Goal: Use online tool/utility

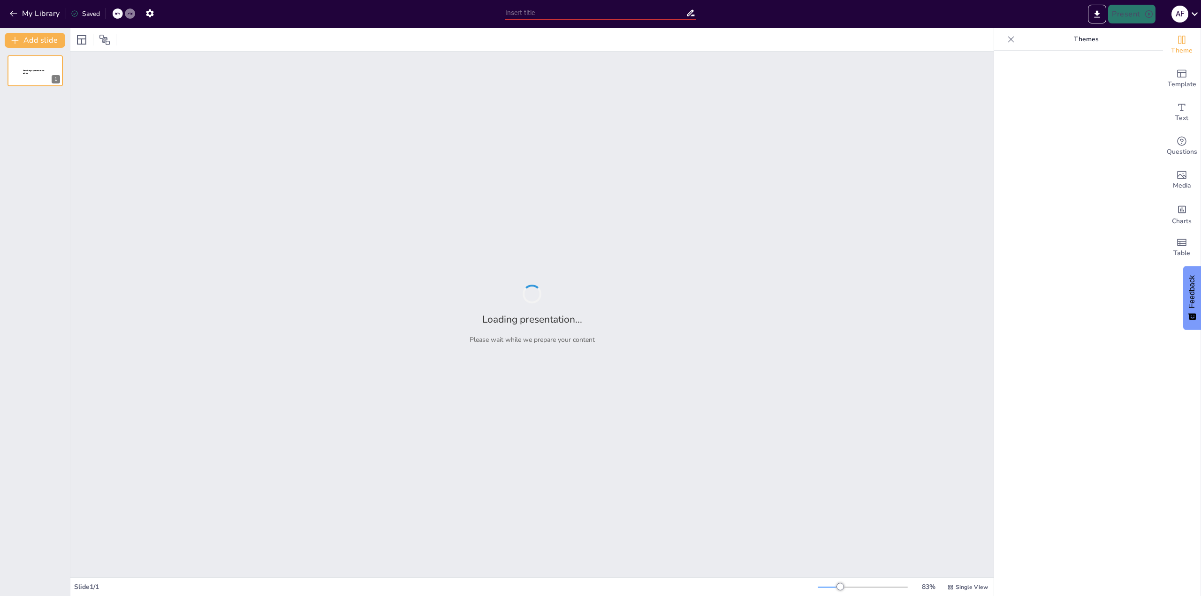
type input "Задачи администратора SAN: Обзор и структура работы"
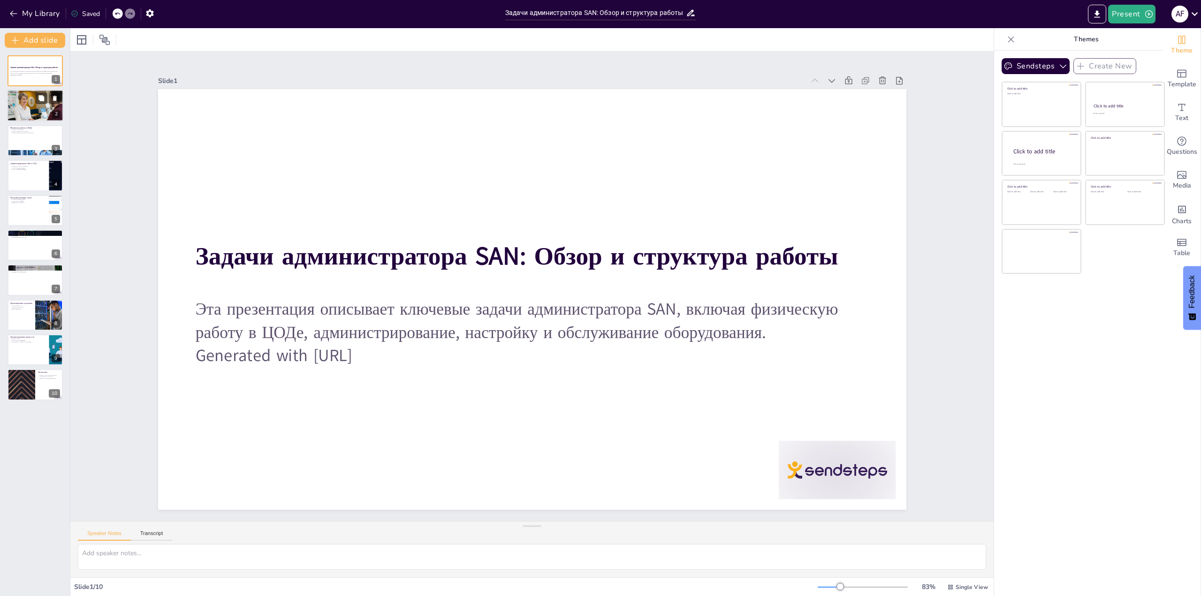
click at [36, 114] on div at bounding box center [35, 105] width 56 height 35
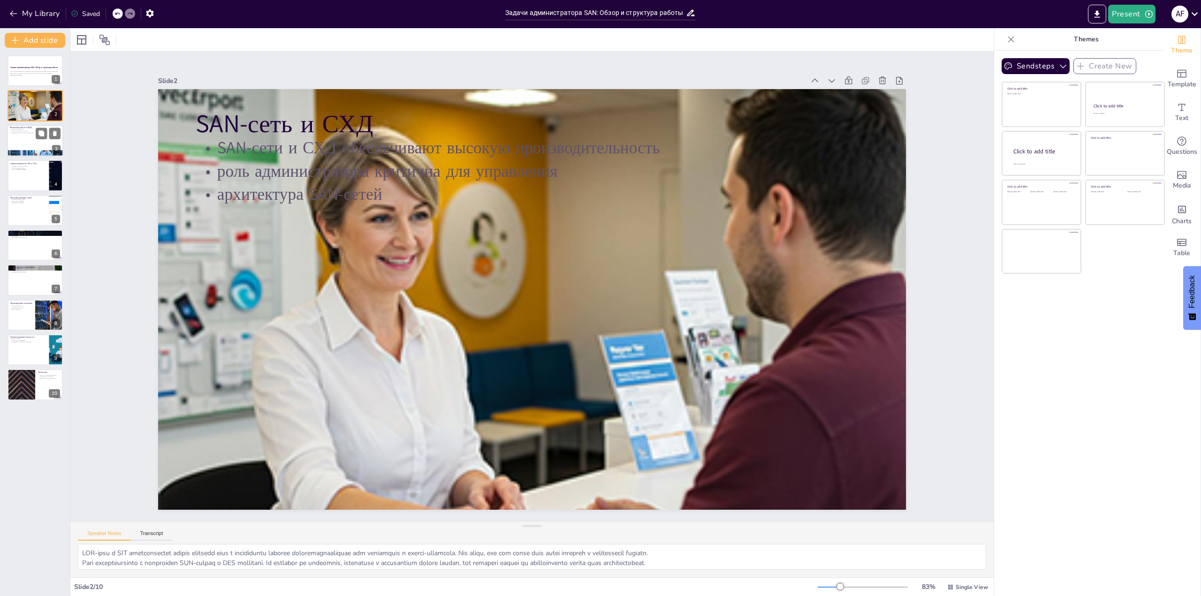
click at [28, 134] on div at bounding box center [35, 141] width 56 height 32
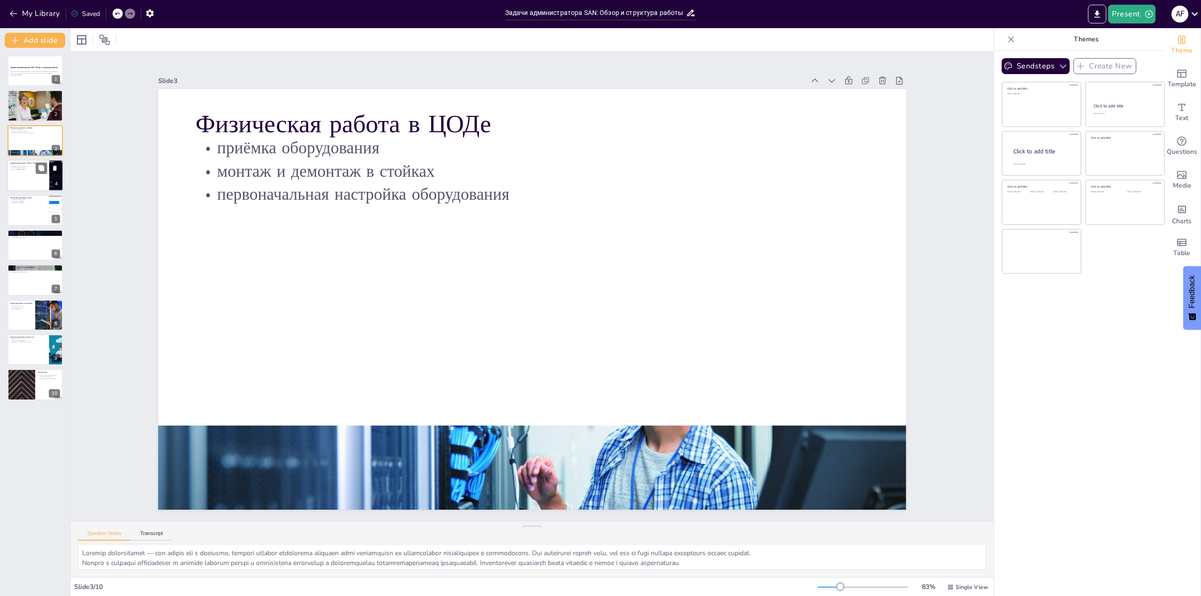
click at [23, 180] on div at bounding box center [35, 176] width 56 height 32
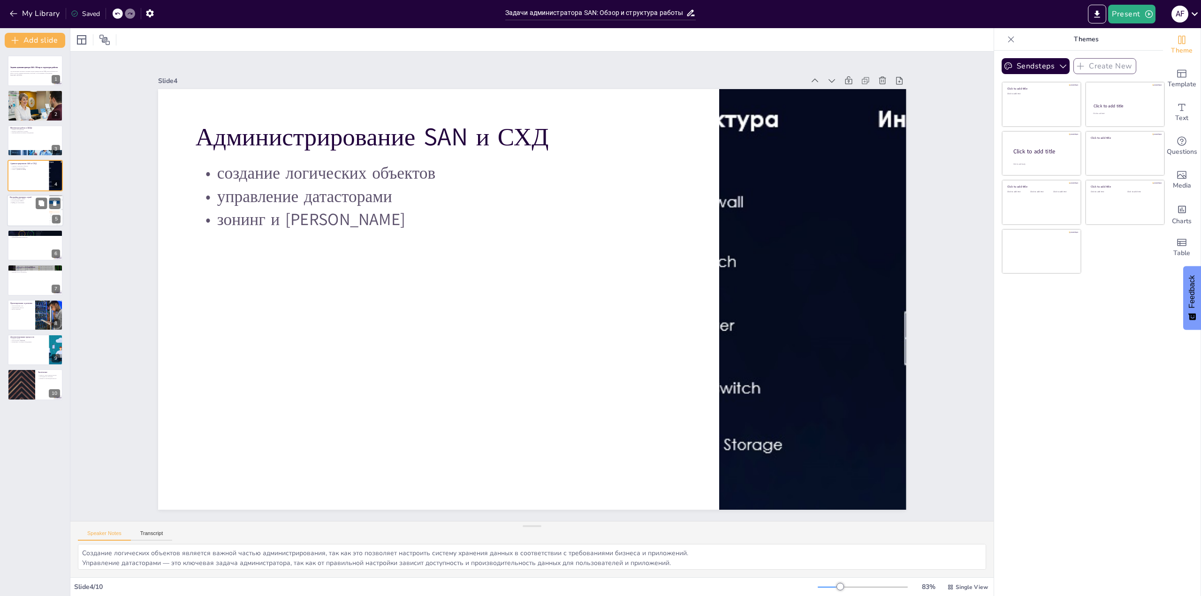
click at [30, 214] on div at bounding box center [35, 211] width 56 height 32
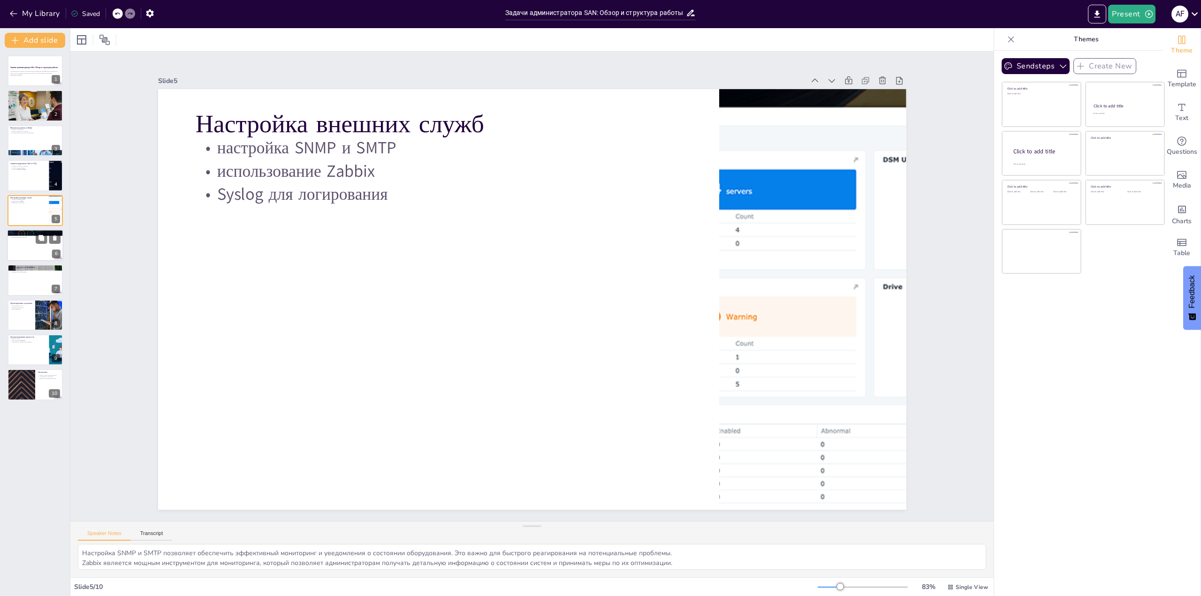
click at [23, 242] on div at bounding box center [35, 245] width 56 height 32
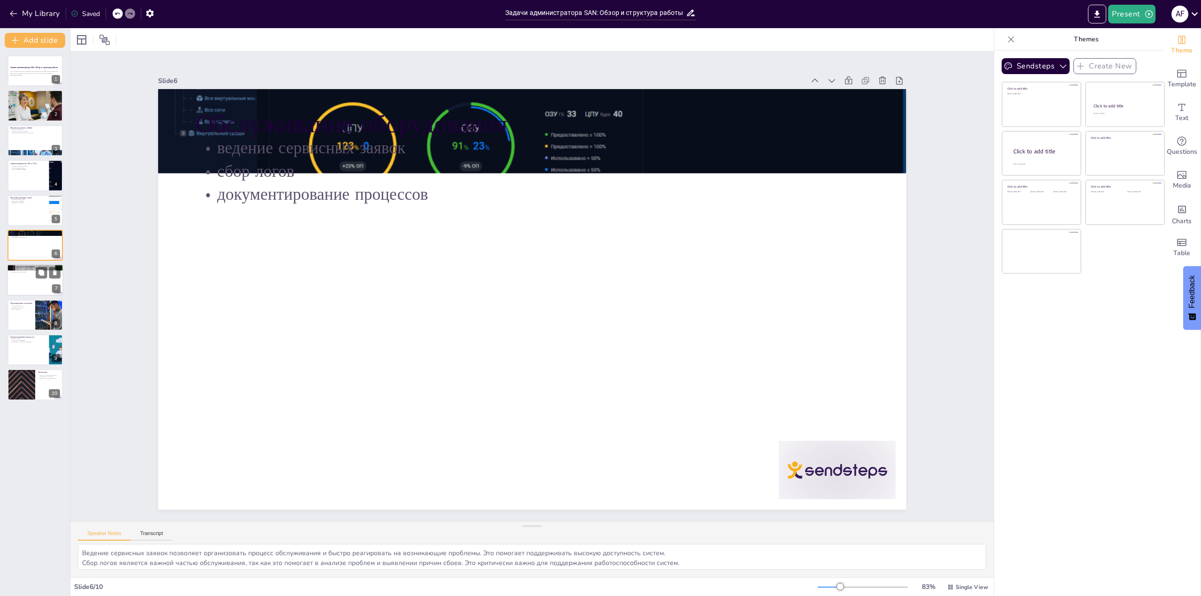
click at [14, 278] on div at bounding box center [35, 281] width 56 height 32
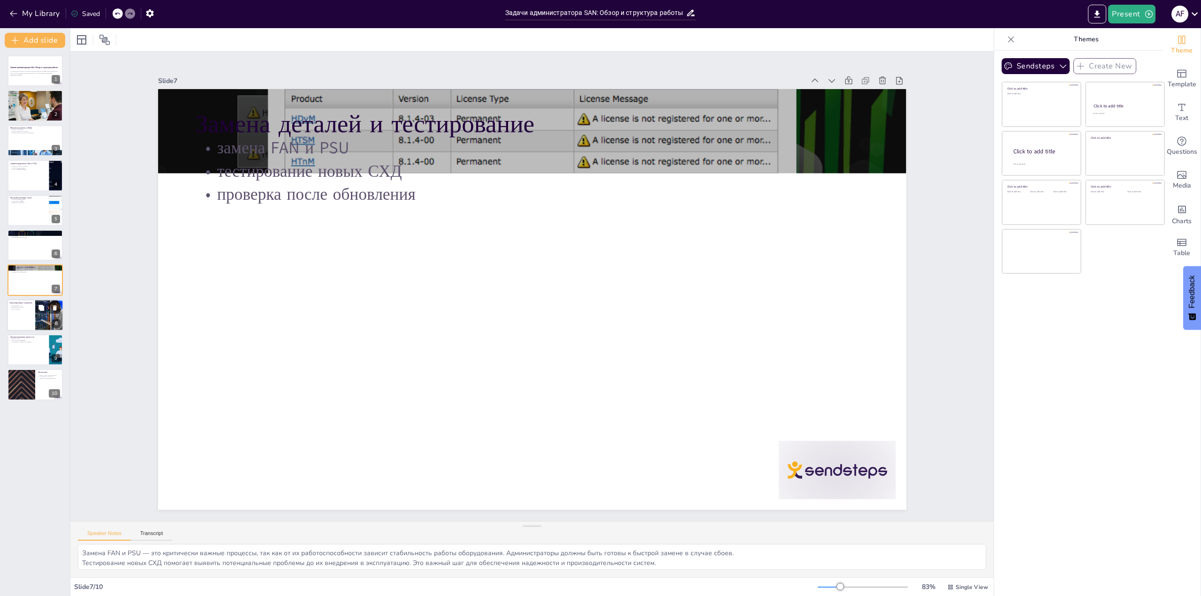
click at [15, 314] on div at bounding box center [35, 315] width 56 height 32
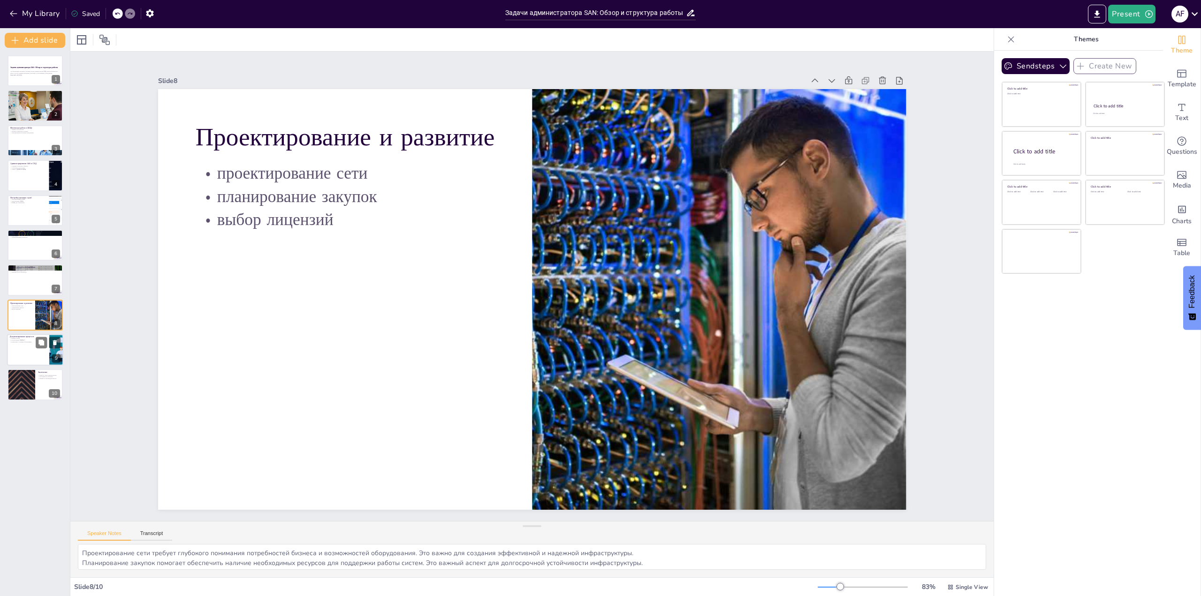
click at [17, 351] on div at bounding box center [35, 350] width 56 height 32
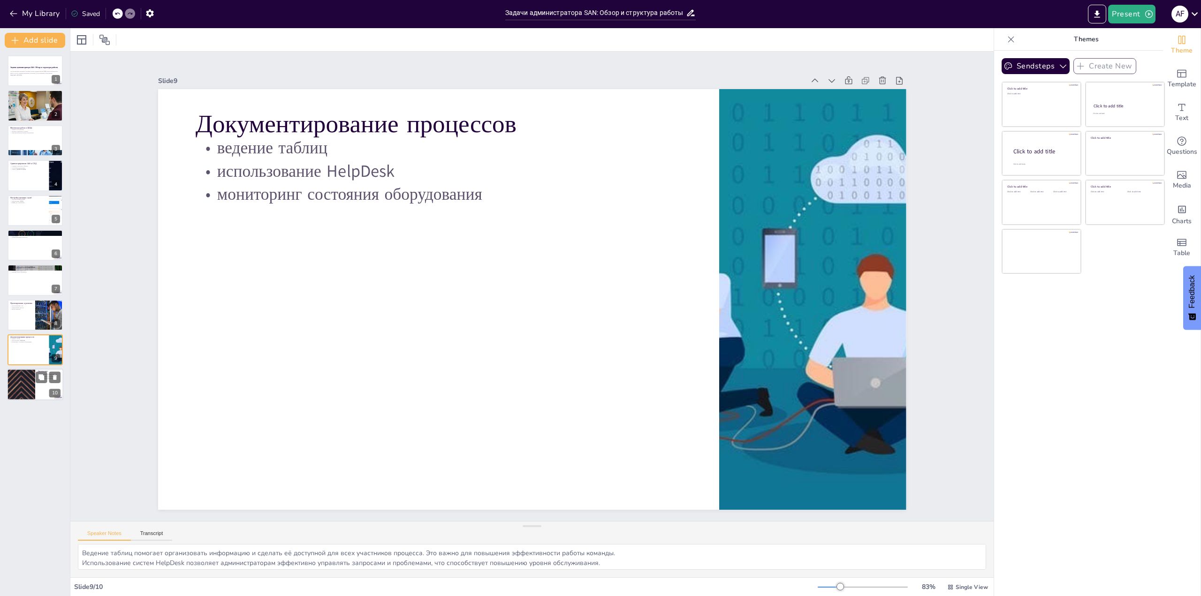
click at [23, 384] on div at bounding box center [21, 385] width 56 height 32
type textarea "Важность задач администратора SAN нельзя переоценить. Эти задачи напрямую влияю…"
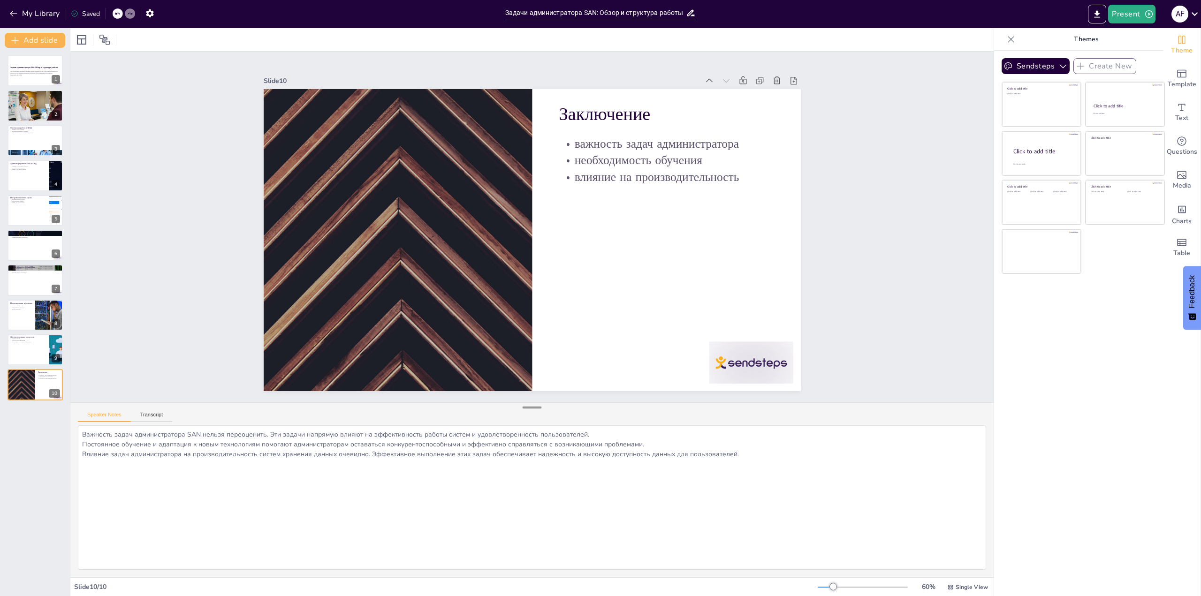
drag, startPoint x: 526, startPoint y: 524, endPoint x: 535, endPoint y: 405, distance: 119.0
click at [535, 405] on div at bounding box center [532, 407] width 19 height 9
click at [228, 434] on textarea "Важность задач администратора SAN нельзя переоценить. Эти задачи напрямую влияю…" at bounding box center [532, 498] width 908 height 145
click at [39, 71] on p "Эта презентация описывает ключевые задачи администратора SAN, включая физическу…" at bounding box center [35, 72] width 51 height 3
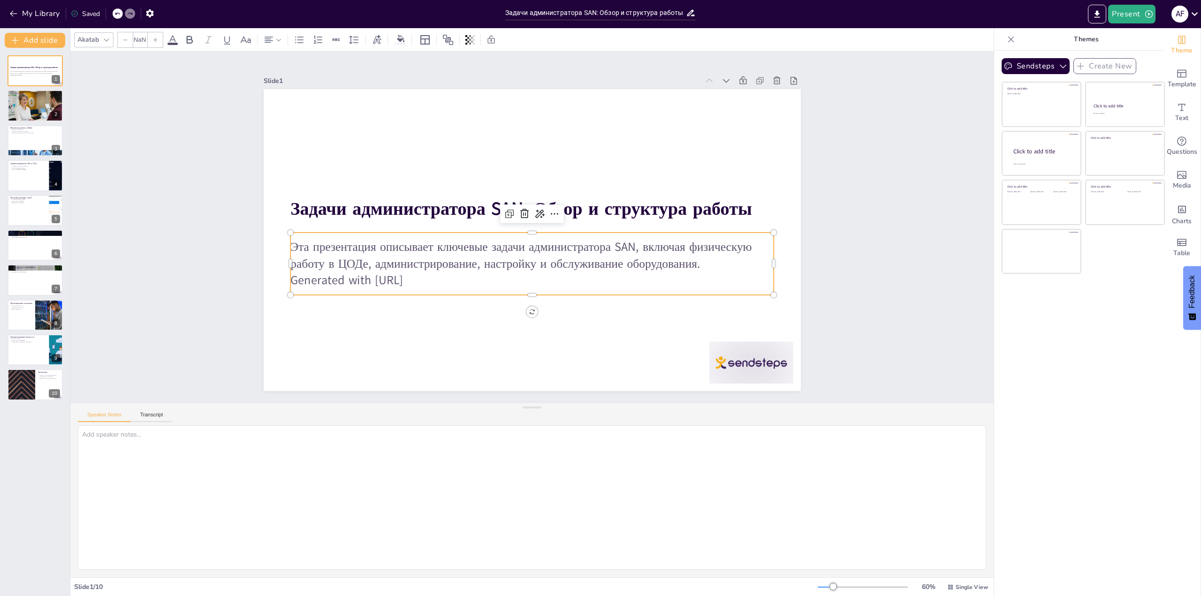
type input "32"
click at [439, 279] on p "Generated with [URL]" at bounding box center [531, 280] width 483 height 17
click at [439, 279] on p "Generated with [URL]" at bounding box center [526, 280] width 482 height 67
drag, startPoint x: 439, startPoint y: 279, endPoint x: 292, endPoint y: 282, distance: 147.4
click at [292, 282] on p "Generated with [URL]" at bounding box center [515, 278] width 465 height 166
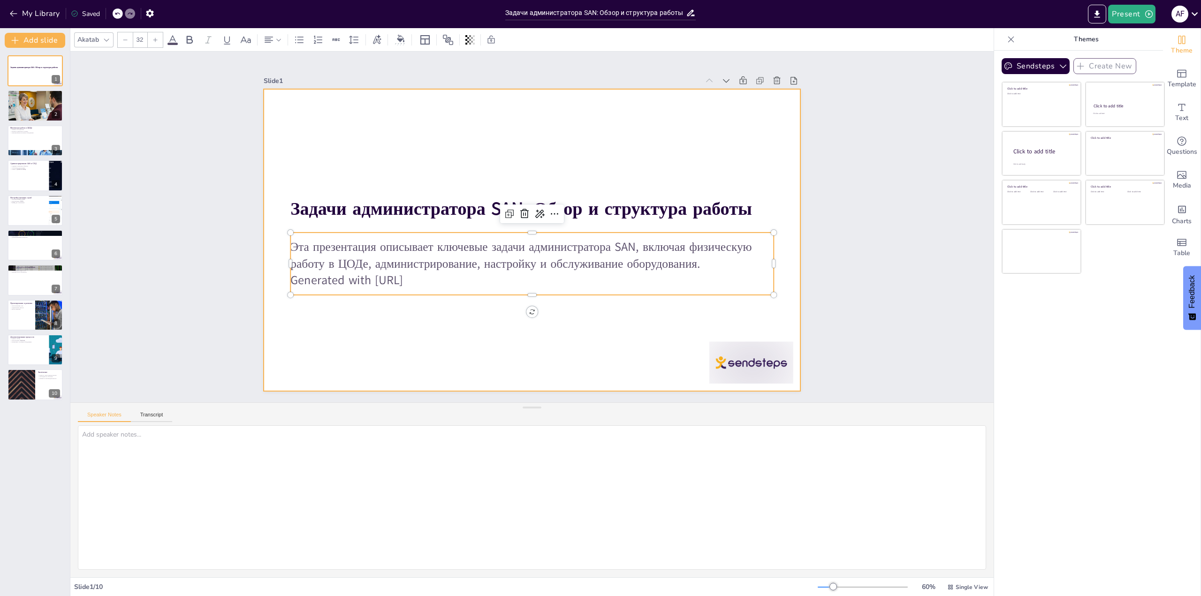
click at [404, 320] on div at bounding box center [529, 239] width 588 height 407
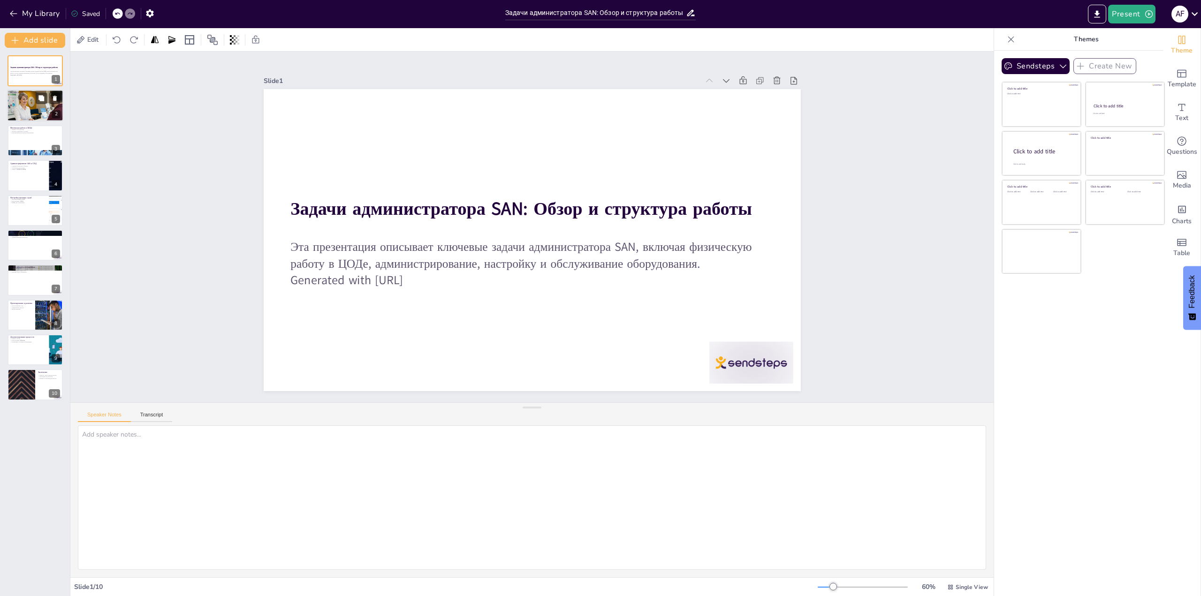
click at [35, 99] on div at bounding box center [35, 105] width 56 height 35
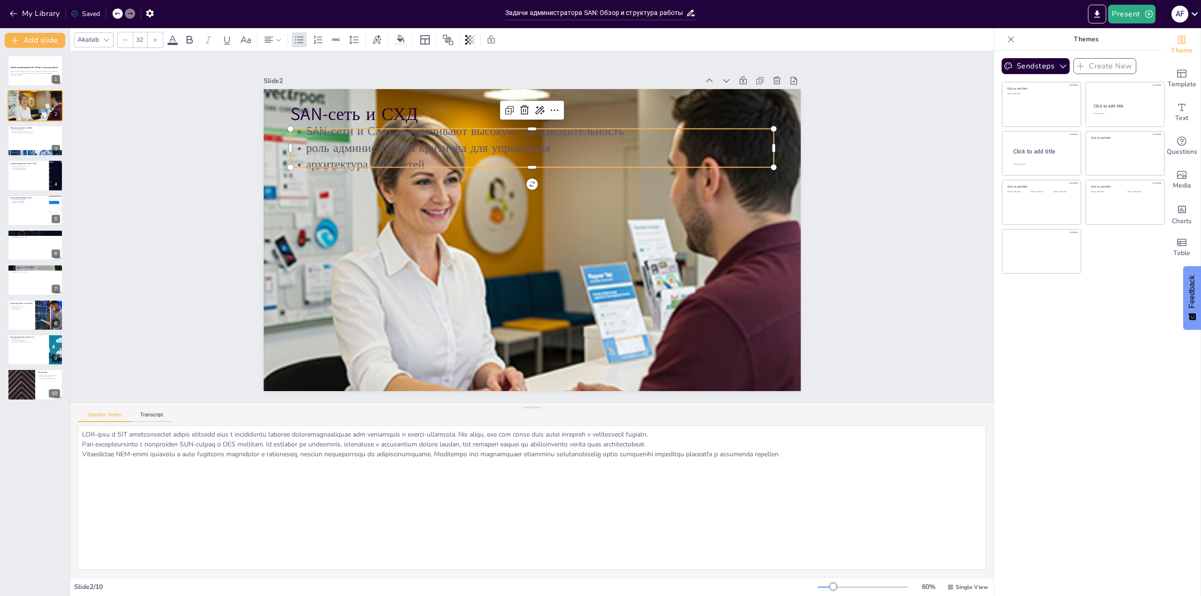
click at [462, 154] on p "архитектура SAN-сетей" at bounding box center [545, 166] width 476 height 117
click at [557, 107] on icon at bounding box center [563, 113] width 13 height 13
click at [26, 127] on p "Физическая работа в ЦОДе" at bounding box center [35, 127] width 51 height 3
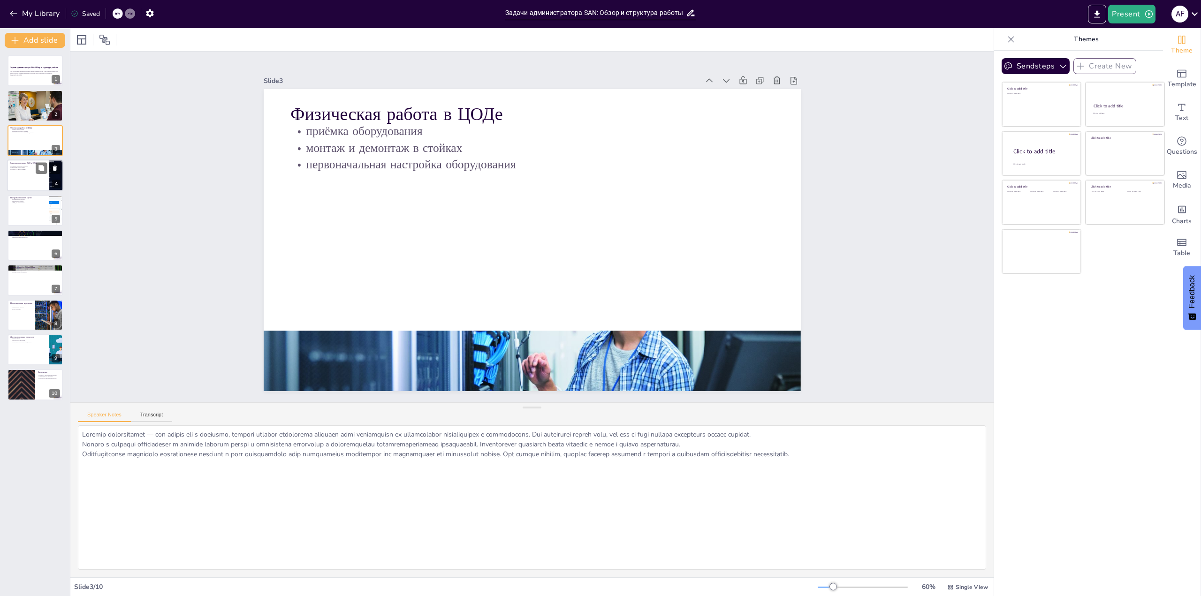
click at [33, 165] on p "создание логических объектов" at bounding box center [28, 166] width 37 height 2
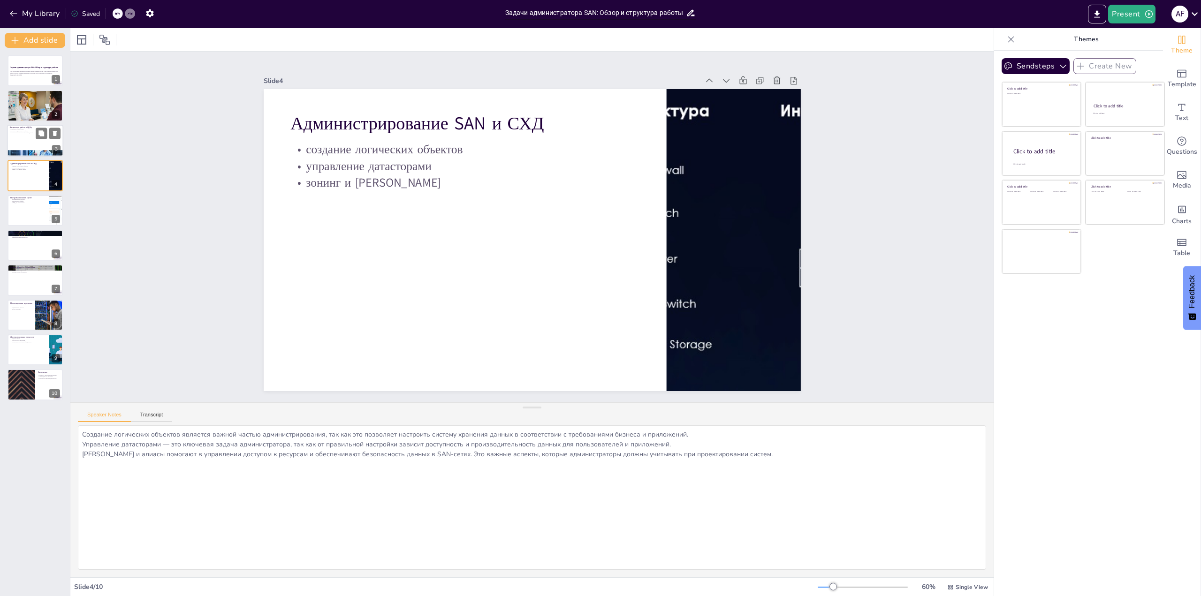
click at [39, 143] on div at bounding box center [35, 141] width 56 height 32
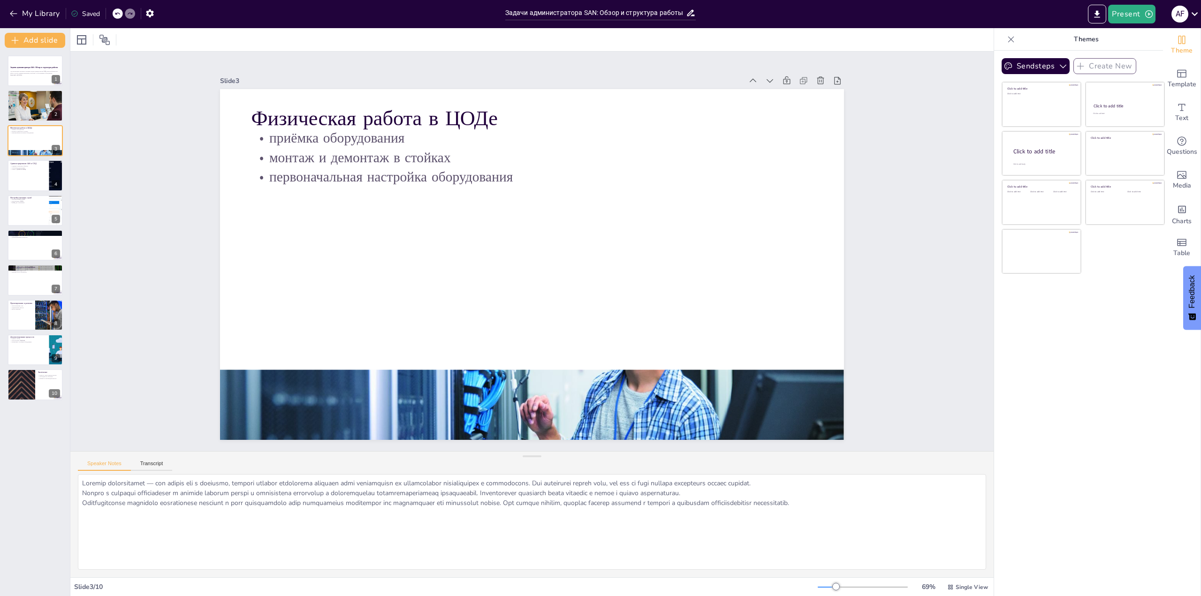
drag, startPoint x: 530, startPoint y: 409, endPoint x: 566, endPoint y: 458, distance: 60.7
click at [566, 458] on div "Speaker Notes Transcript" at bounding box center [531, 514] width 923 height 126
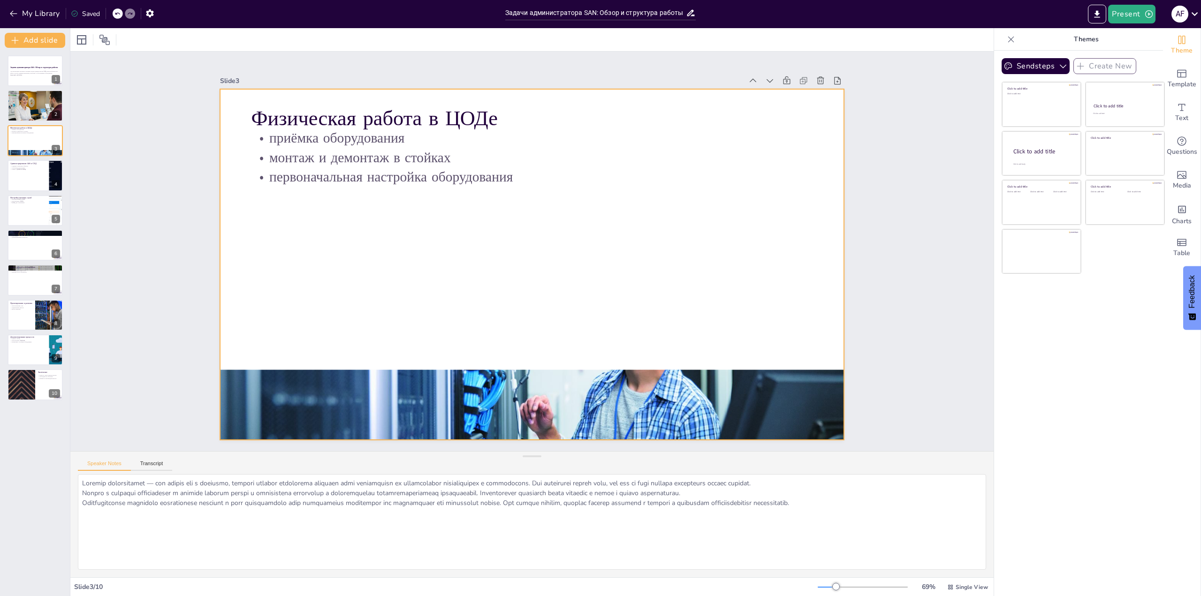
click at [581, 284] on div at bounding box center [519, 247] width 526 height 702
click at [27, 135] on div at bounding box center [35, 141] width 56 height 32
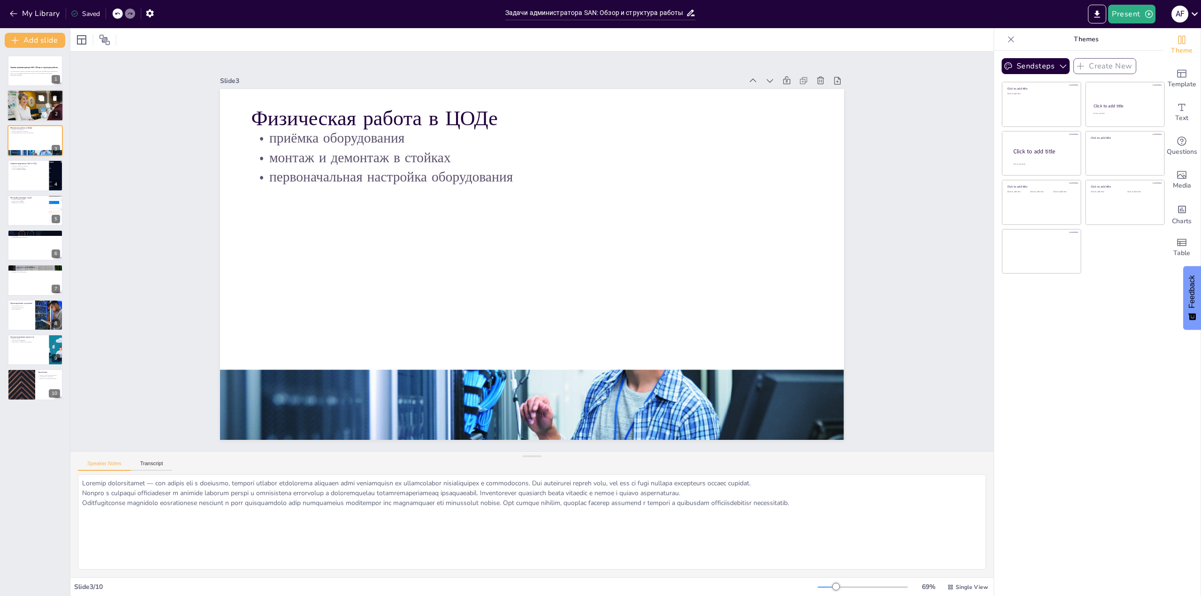
click at [28, 113] on div at bounding box center [35, 105] width 56 height 35
type textarea "LOR-ipsu d SIT ametconsectet adipis elitsedd eius t incididuntu laboree dolorem…"
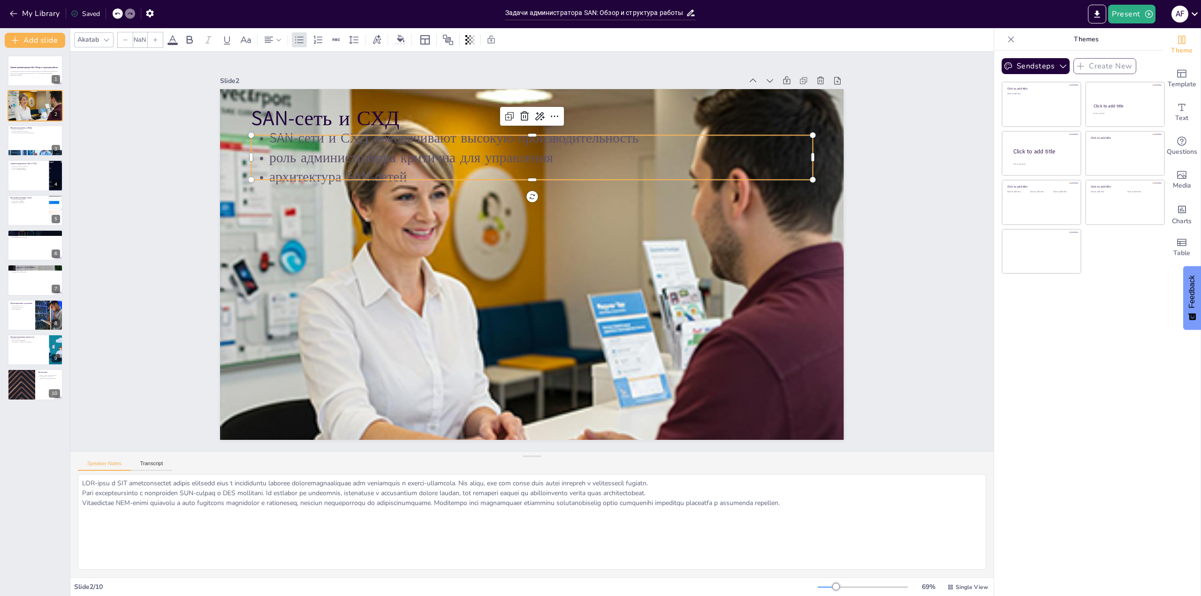
type input "32"
click at [476, 176] on div "SAN-сеть и СХД SAN-сети и СХД обеспечивают высокую производительность роль адми…" at bounding box center [530, 265] width 657 height 414
click at [40, 134] on icon at bounding box center [41, 133] width 6 height 6
type textarea "Loremip dolorsitamet — con adipis eli s doeiusmo, tempori utlabor etdolorema al…"
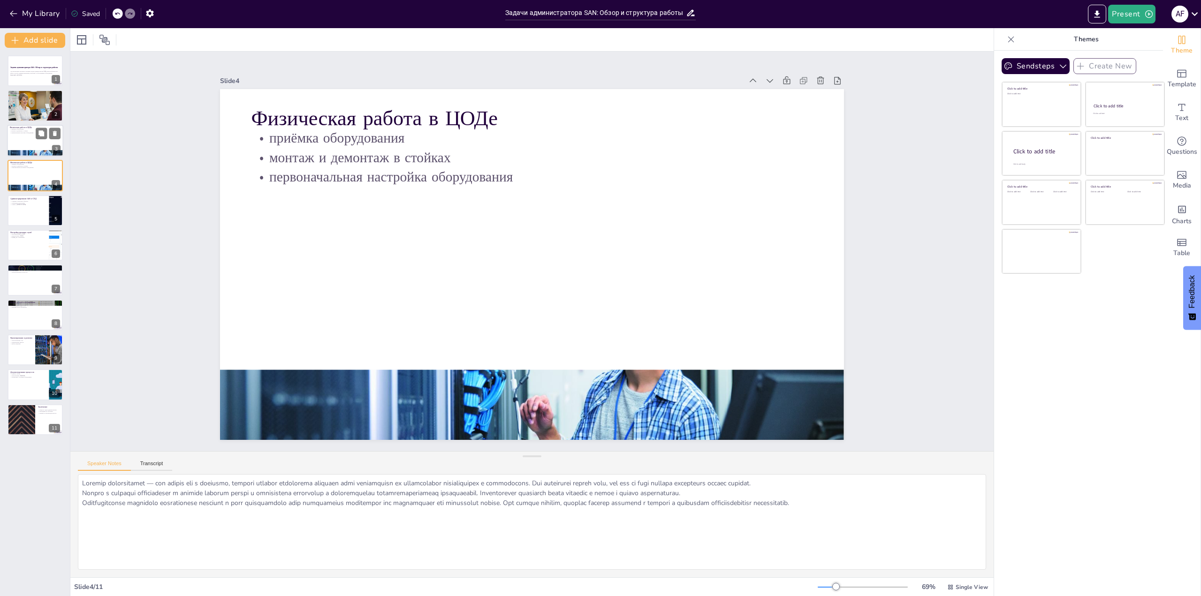
click at [23, 138] on div at bounding box center [35, 141] width 56 height 32
click at [8, 176] on div at bounding box center [35, 176] width 56 height 32
